Goal: Task Accomplishment & Management: Use online tool/utility

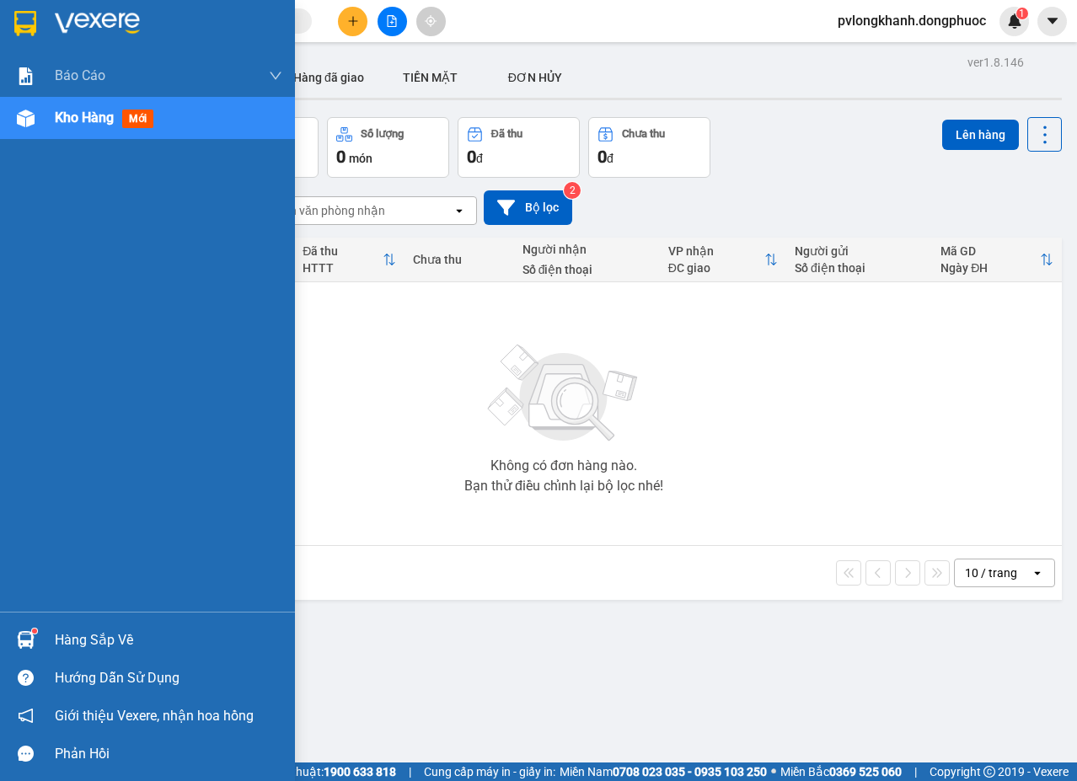
click at [76, 637] on div "Hàng sắp về" at bounding box center [169, 640] width 228 height 25
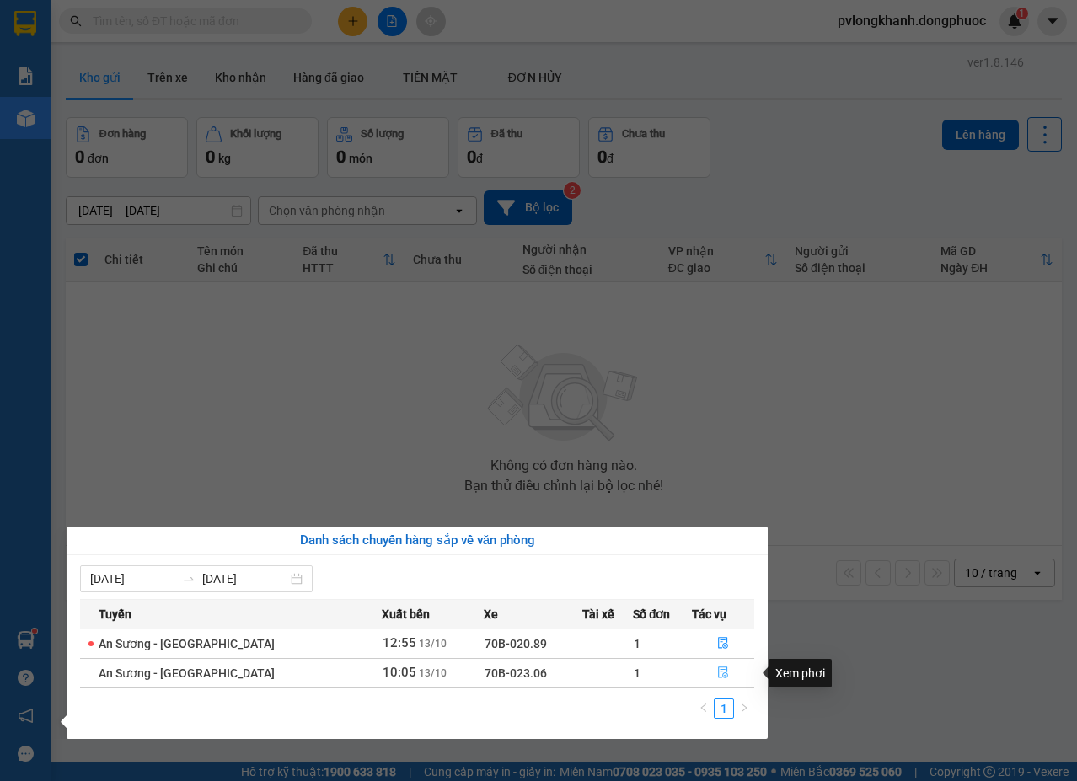
click at [720, 674] on icon "file-done" at bounding box center [723, 674] width 10 height 12
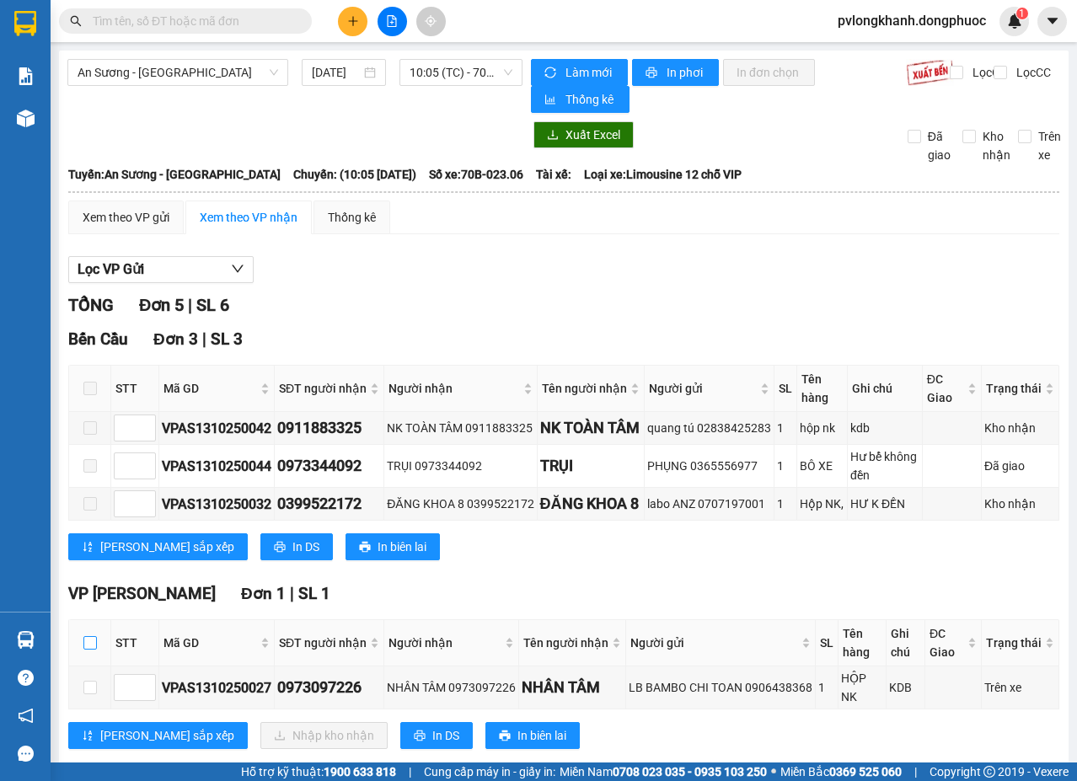
click at [95, 650] on input "checkbox" at bounding box center [89, 642] width 13 height 13
checkbox input "true"
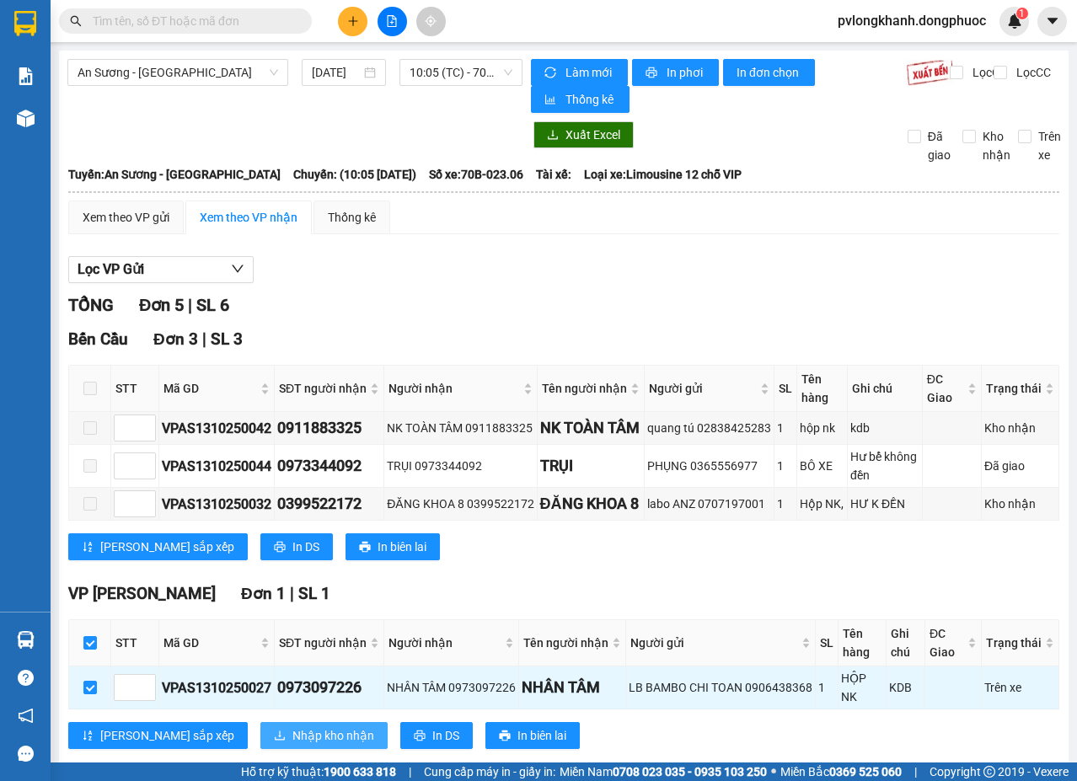
click at [293, 745] on span "Nhập kho nhận" at bounding box center [334, 736] width 82 height 19
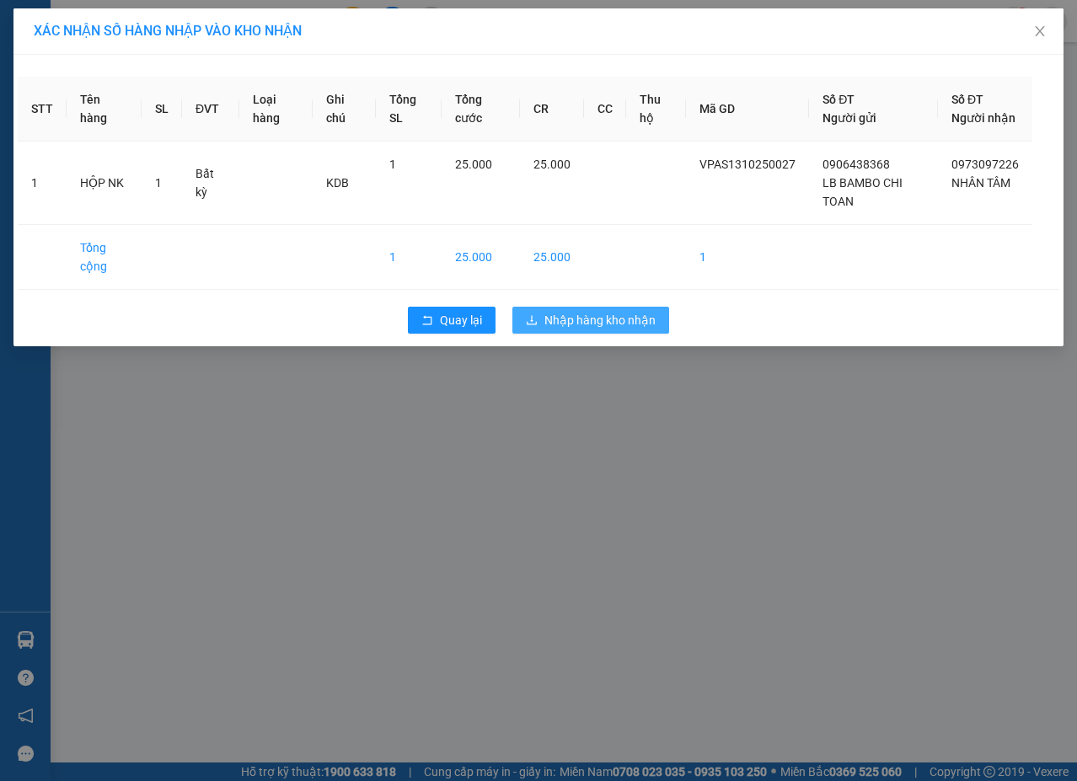
click at [564, 330] on span "Nhập hàng kho nhận" at bounding box center [600, 320] width 111 height 19
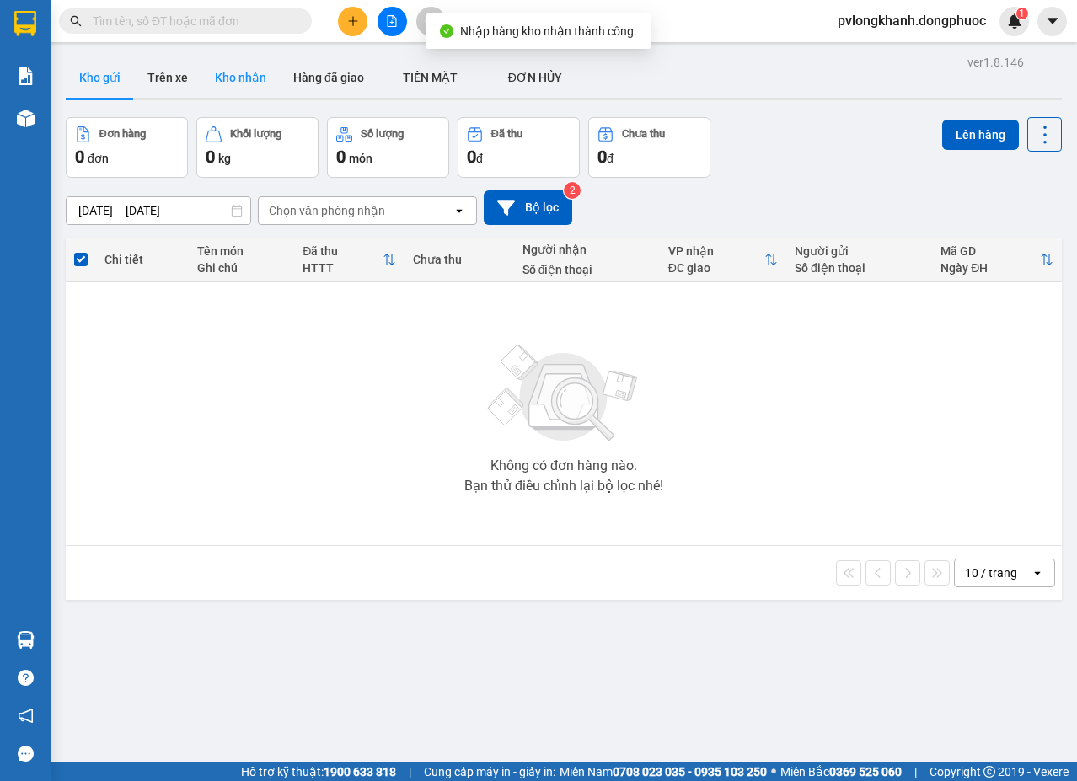
drag, startPoint x: 252, startPoint y: 60, endPoint x: 242, endPoint y: 74, distance: 17.5
click at [250, 60] on button "Kho nhận" at bounding box center [240, 77] width 78 height 40
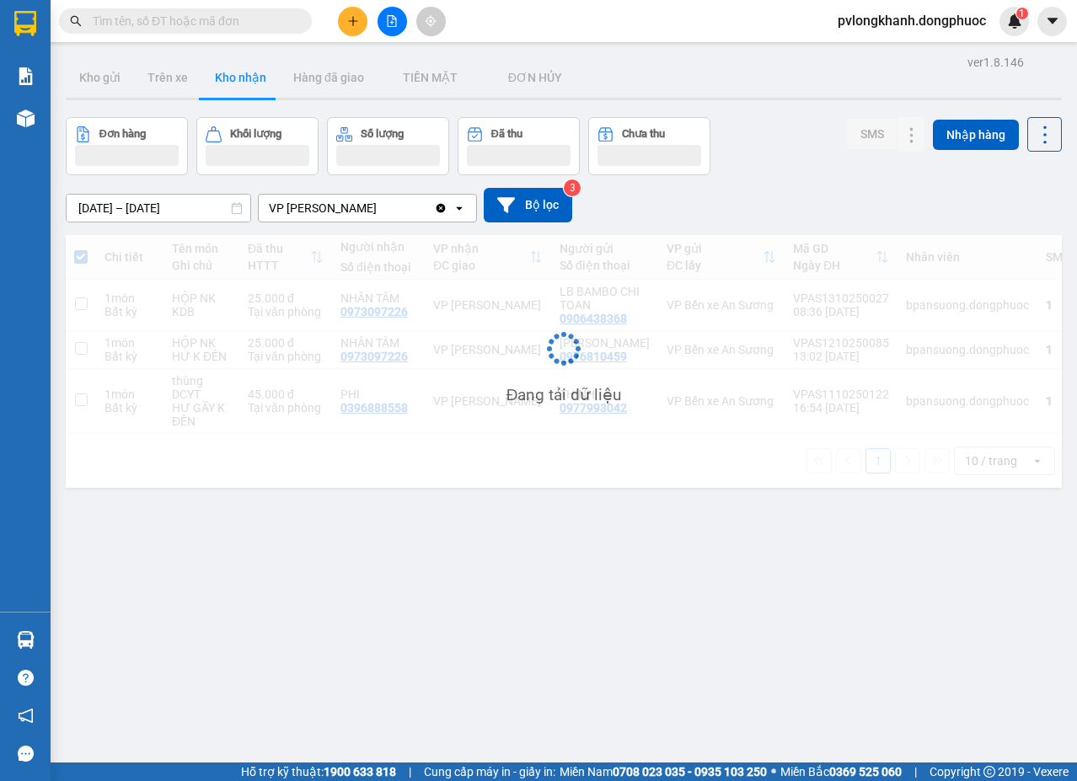
click at [241, 75] on button "Kho nhận" at bounding box center [240, 77] width 78 height 40
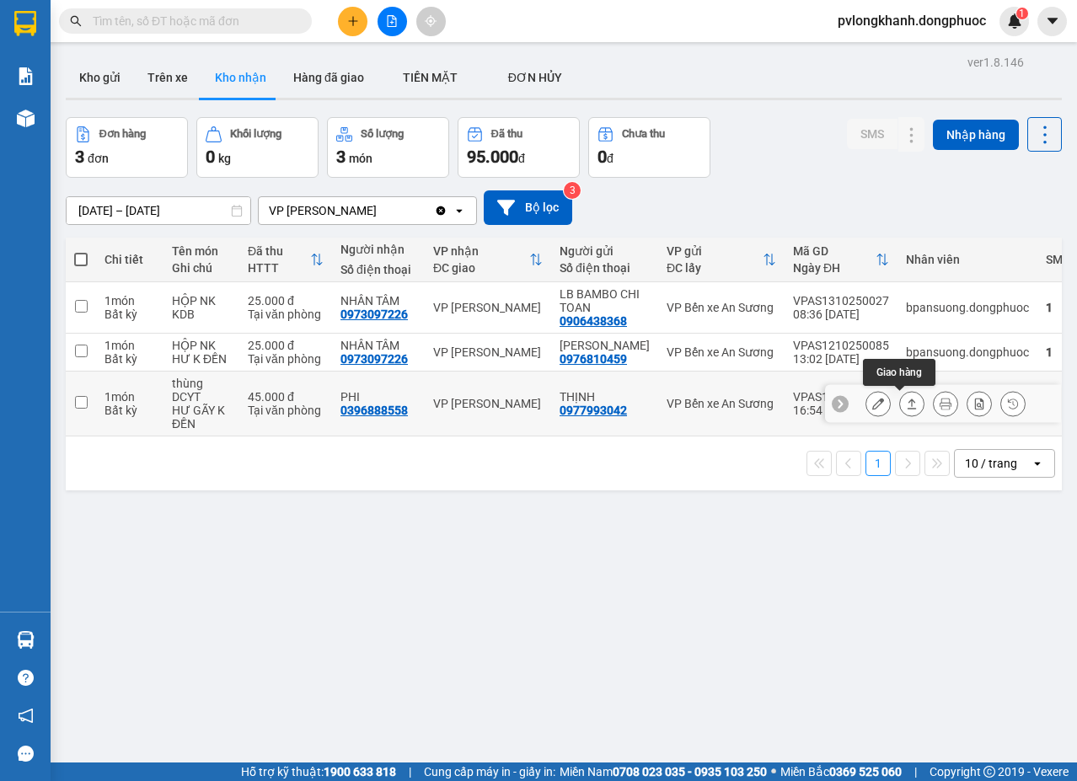
click at [906, 408] on icon at bounding box center [912, 404] width 12 height 12
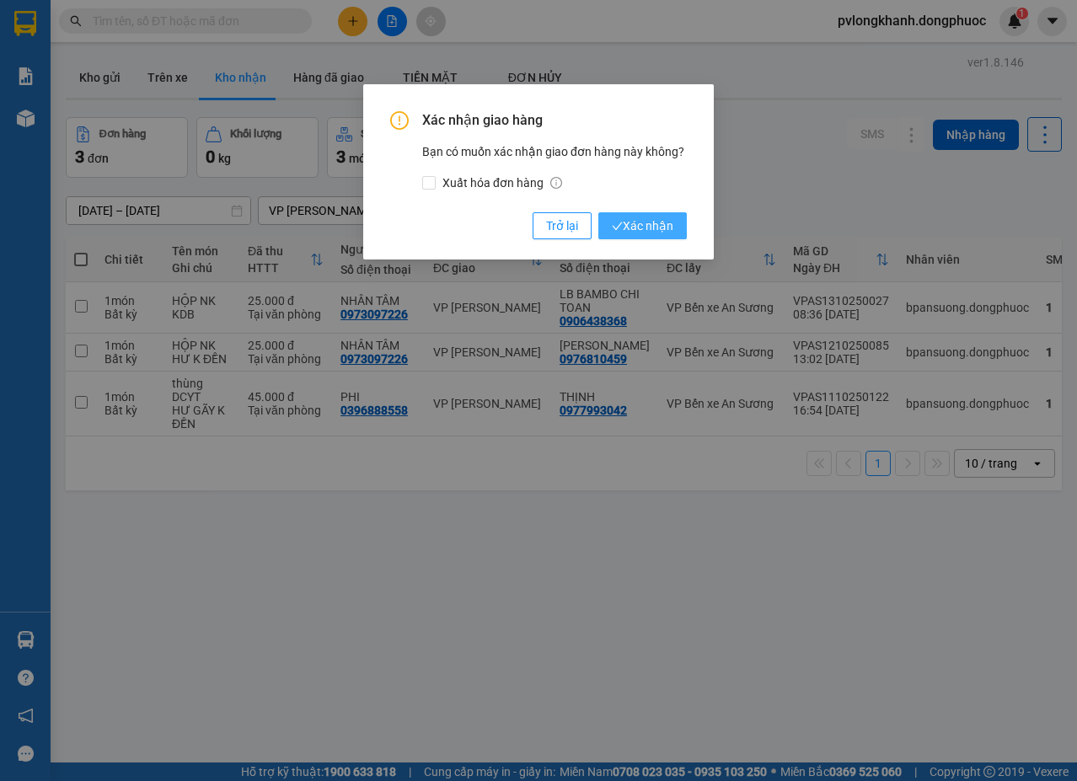
click at [637, 223] on span "Xác nhận" at bounding box center [643, 226] width 62 height 19
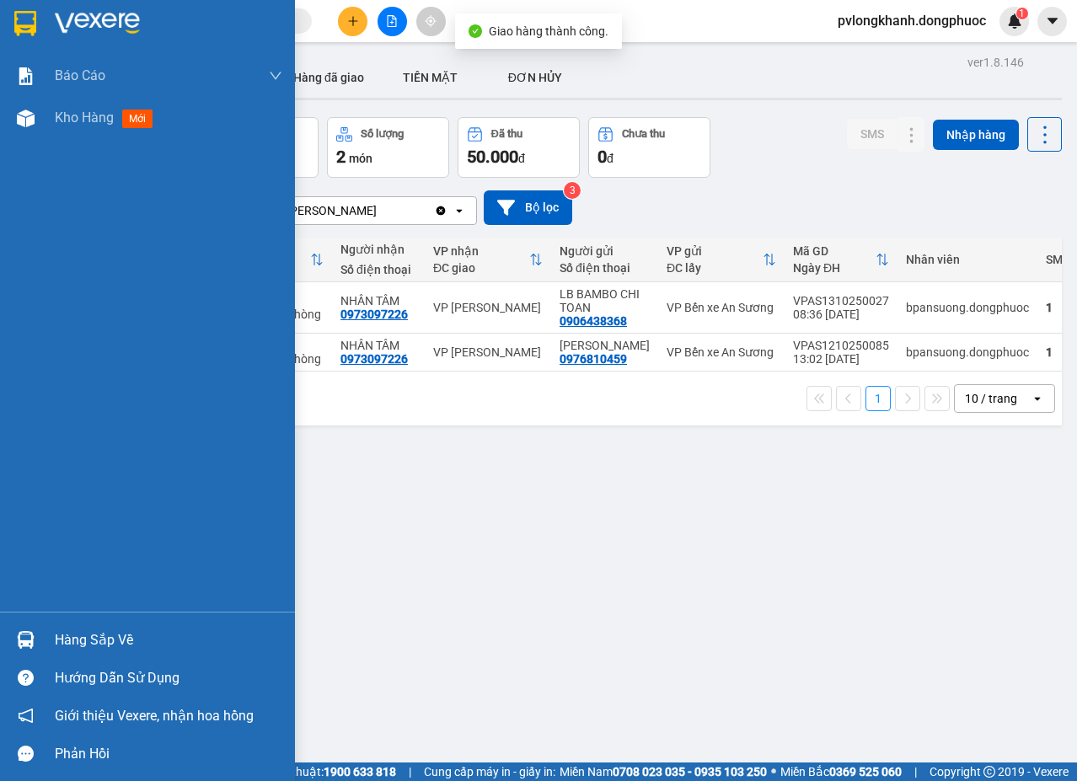
click at [94, 634] on div "Hàng sắp về" at bounding box center [169, 640] width 228 height 25
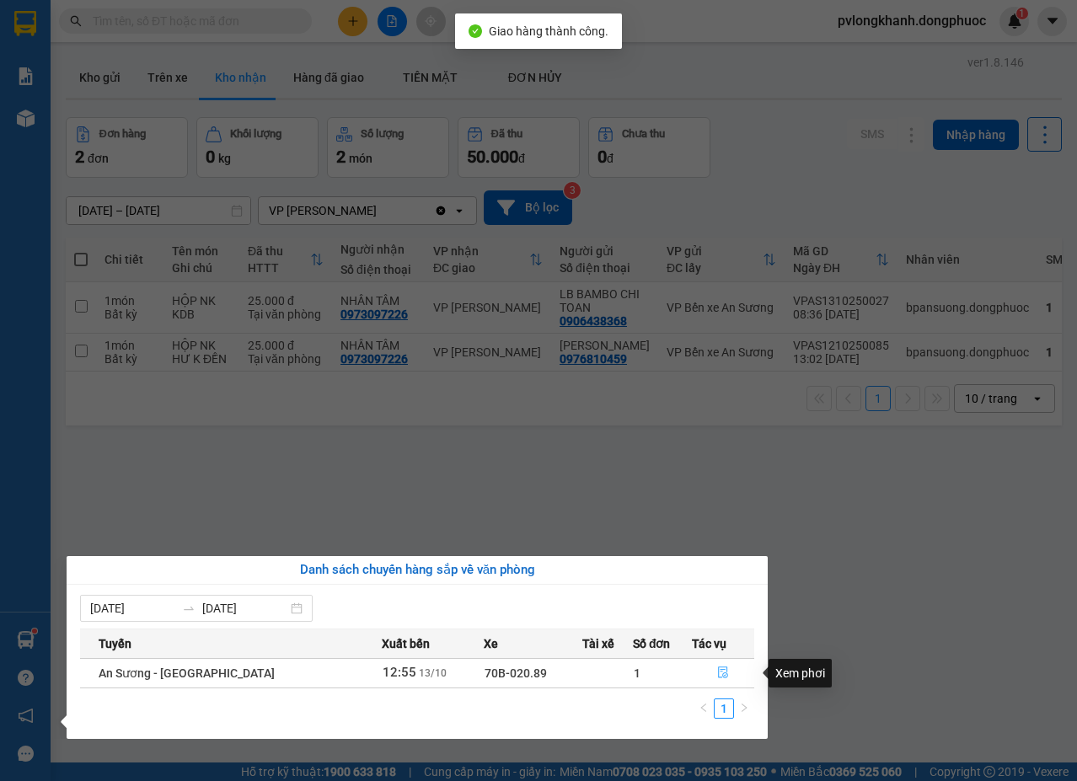
click at [712, 674] on button "button" at bounding box center [723, 673] width 61 height 27
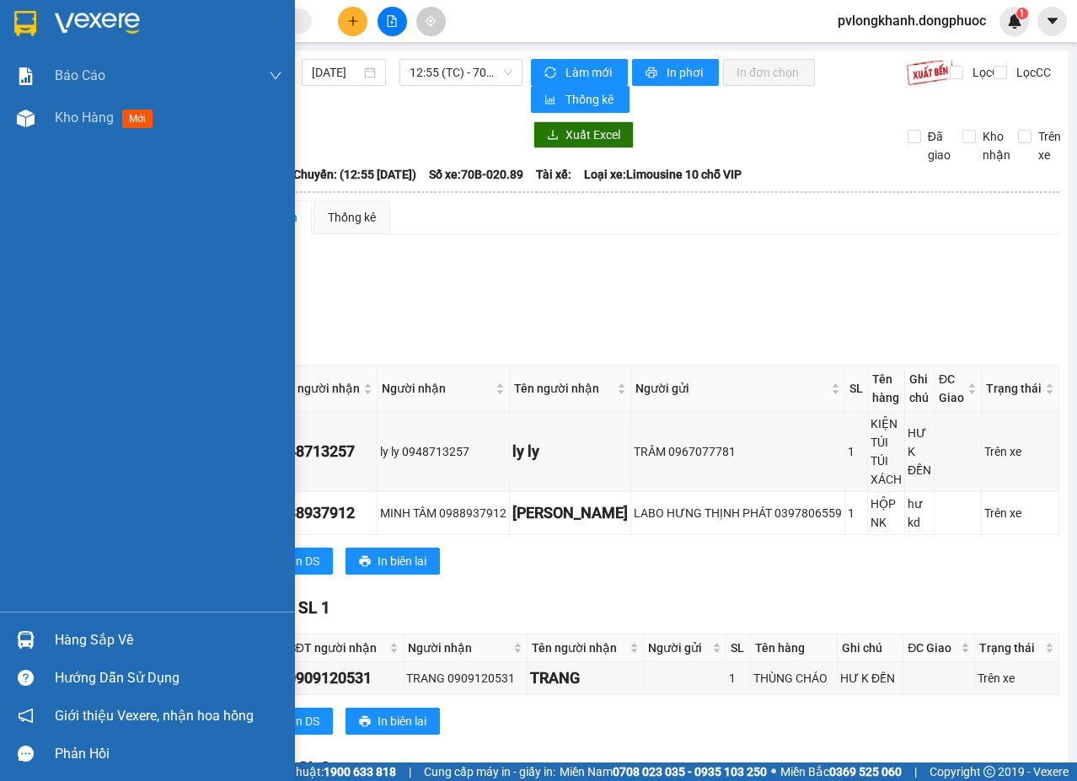
click at [74, 644] on div "Hàng sắp về" at bounding box center [169, 640] width 228 height 25
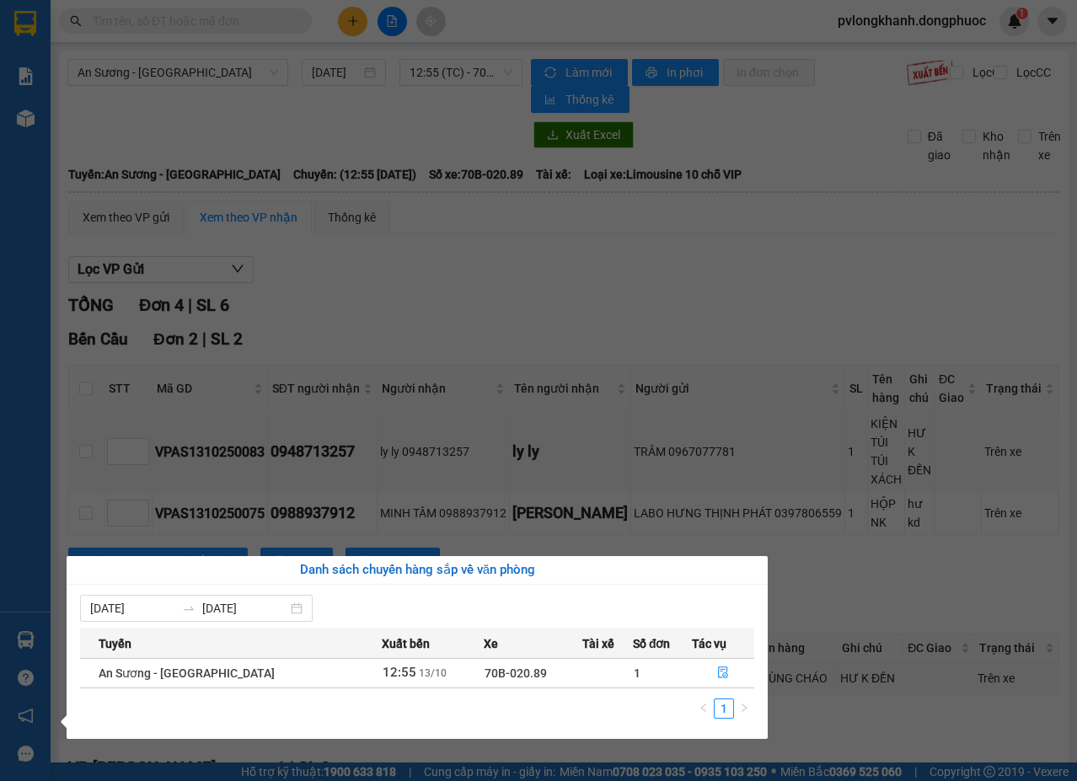
click at [759, 265] on section "Kết quả tìm kiếm ( 0 ) Bộ lọc No Data pvlongkhanh.dongphuoc 1 Báo cáo Mẫu 1: Bá…" at bounding box center [538, 390] width 1077 height 781
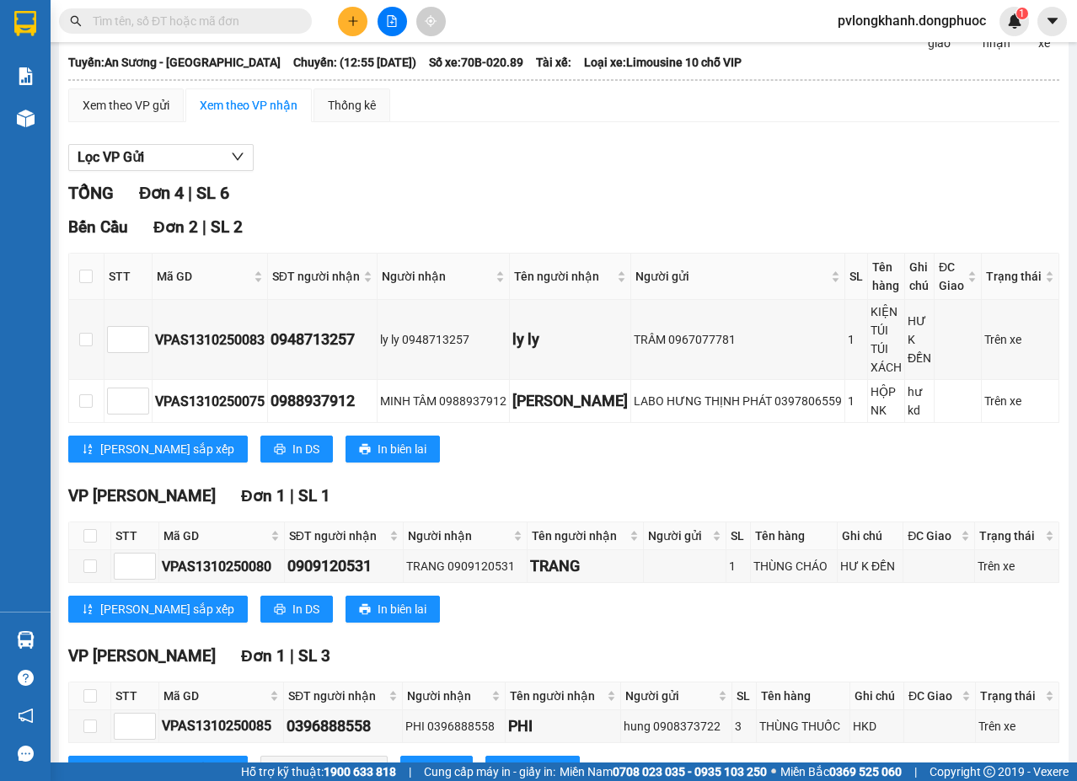
scroll to position [180, 0]
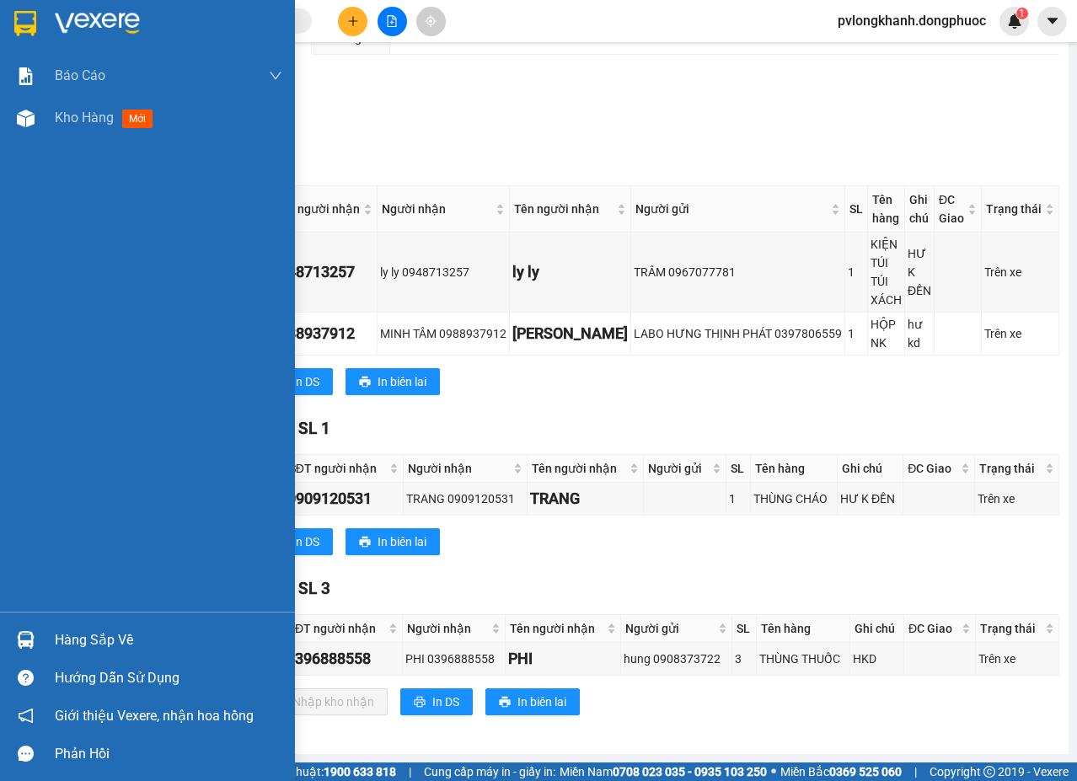
click at [128, 643] on div "Hàng sắp về" at bounding box center [169, 640] width 228 height 25
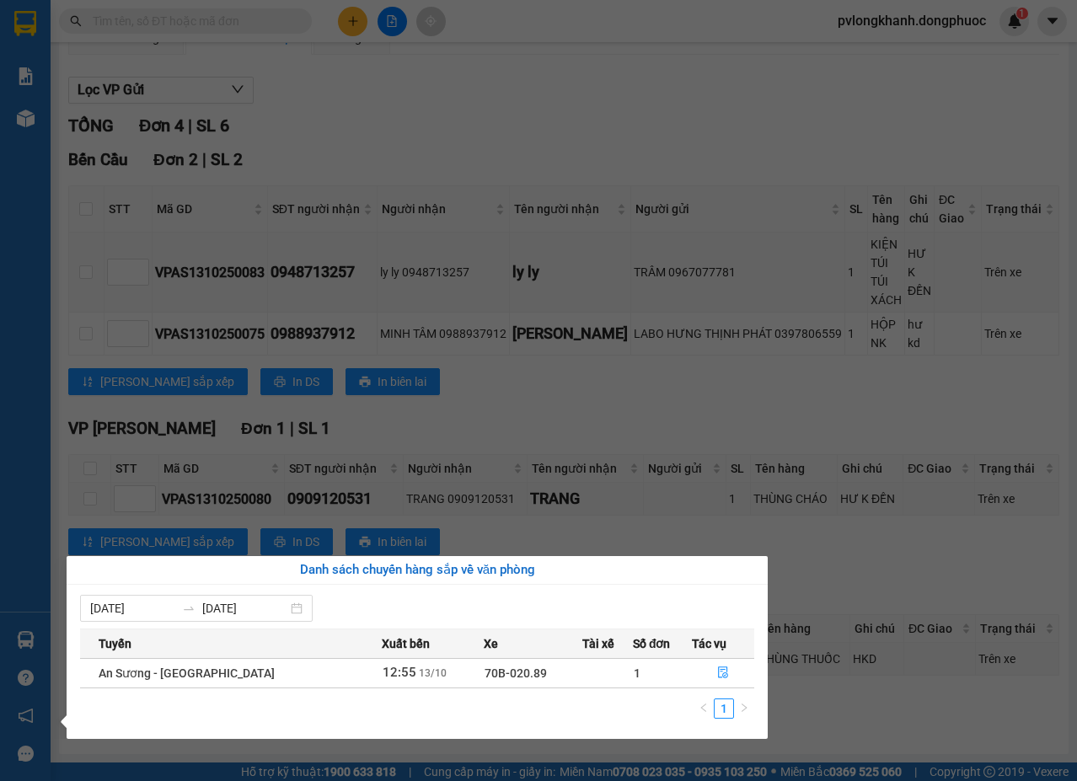
click at [523, 393] on section "Kết quả tìm kiếm ( 0 ) Bộ lọc No Data pvlongkhanh.dongphuoc 1 Báo cáo Mẫu 1: Bá…" at bounding box center [538, 390] width 1077 height 781
